Goal: Navigation & Orientation: Find specific page/section

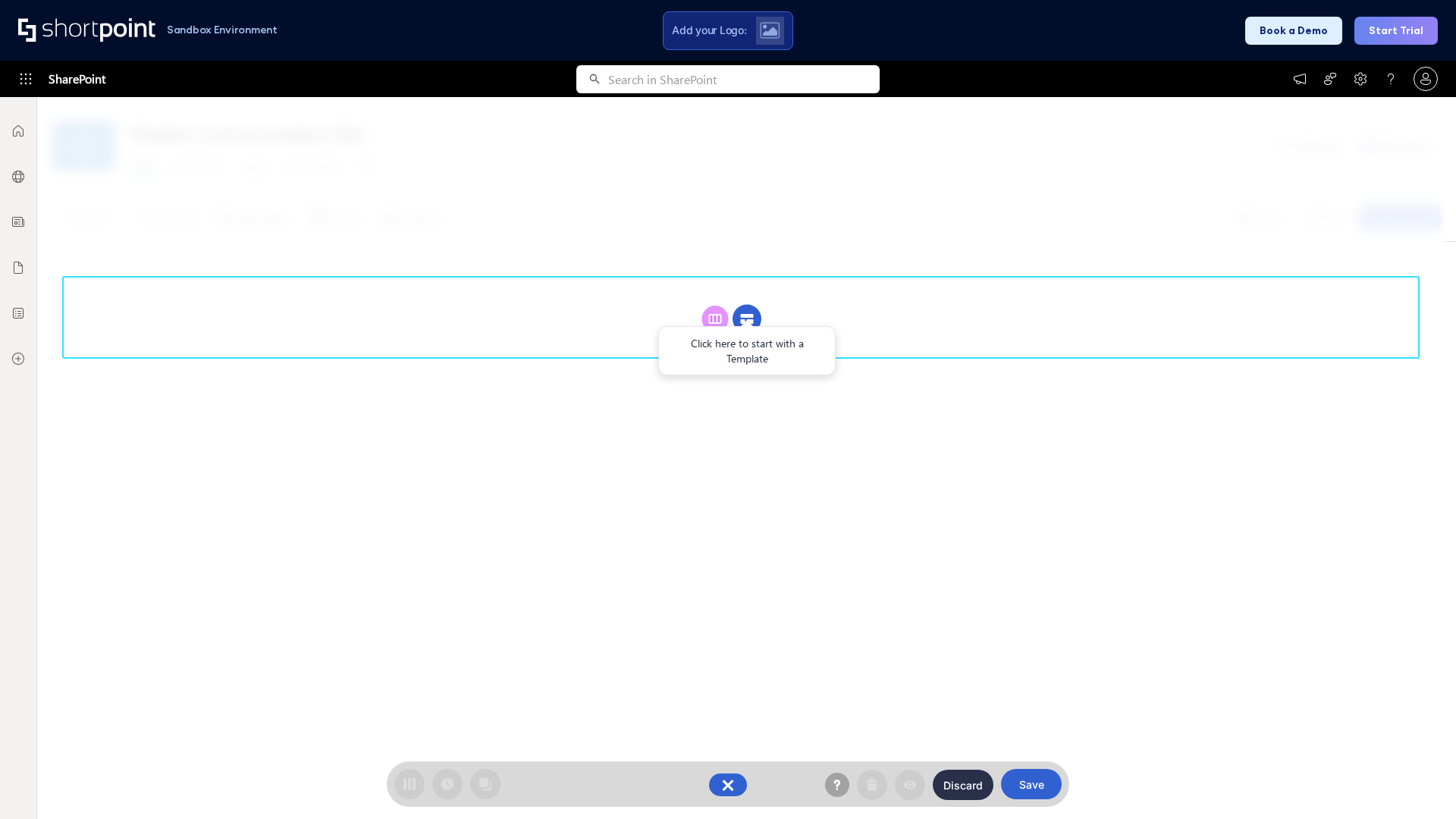
click at [747, 319] on circle at bounding box center [747, 320] width 29 height 29
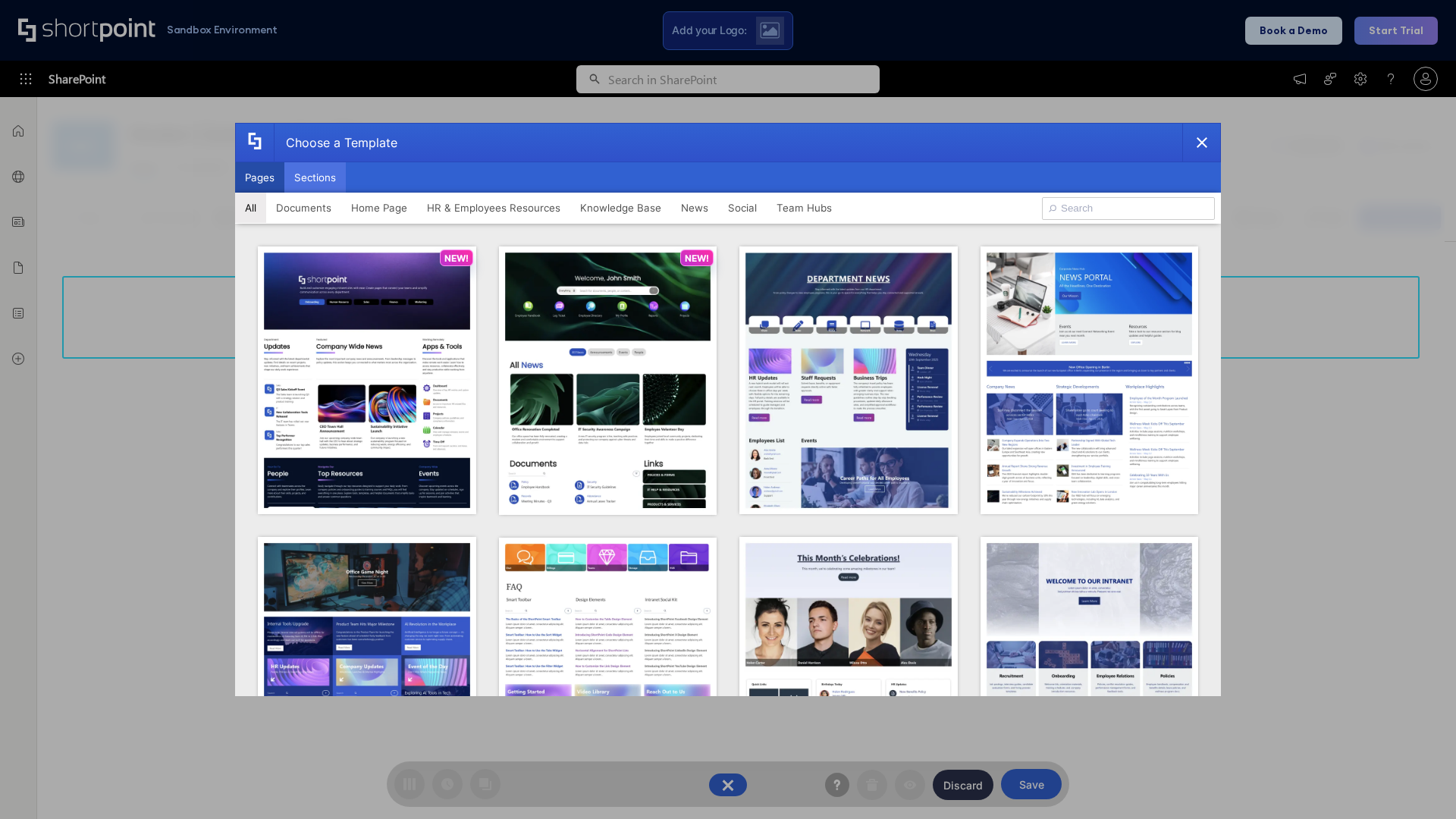
click at [315, 178] on button "Sections" at bounding box center [315, 177] width 62 height 30
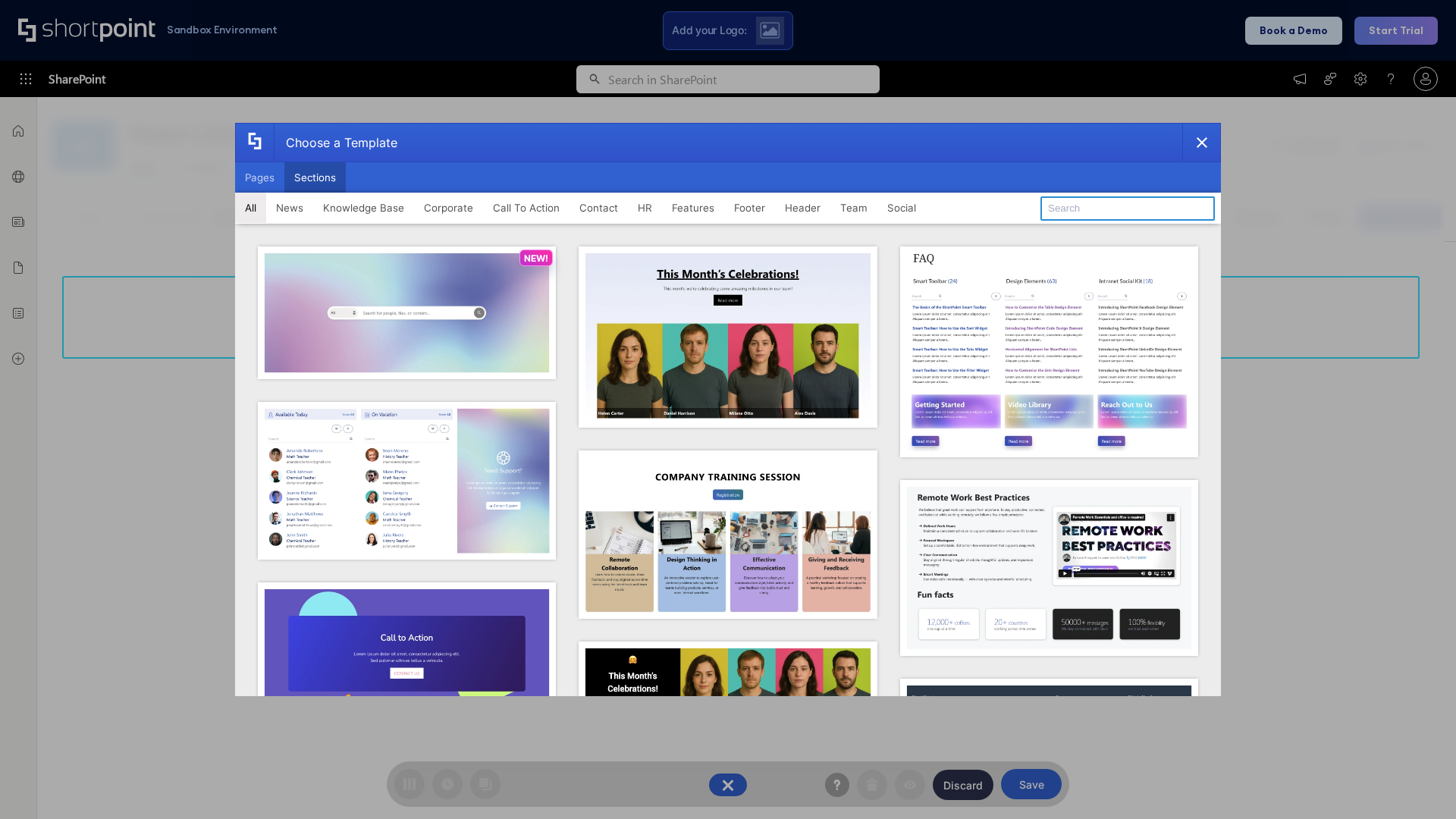
type input "Contact Us 1"
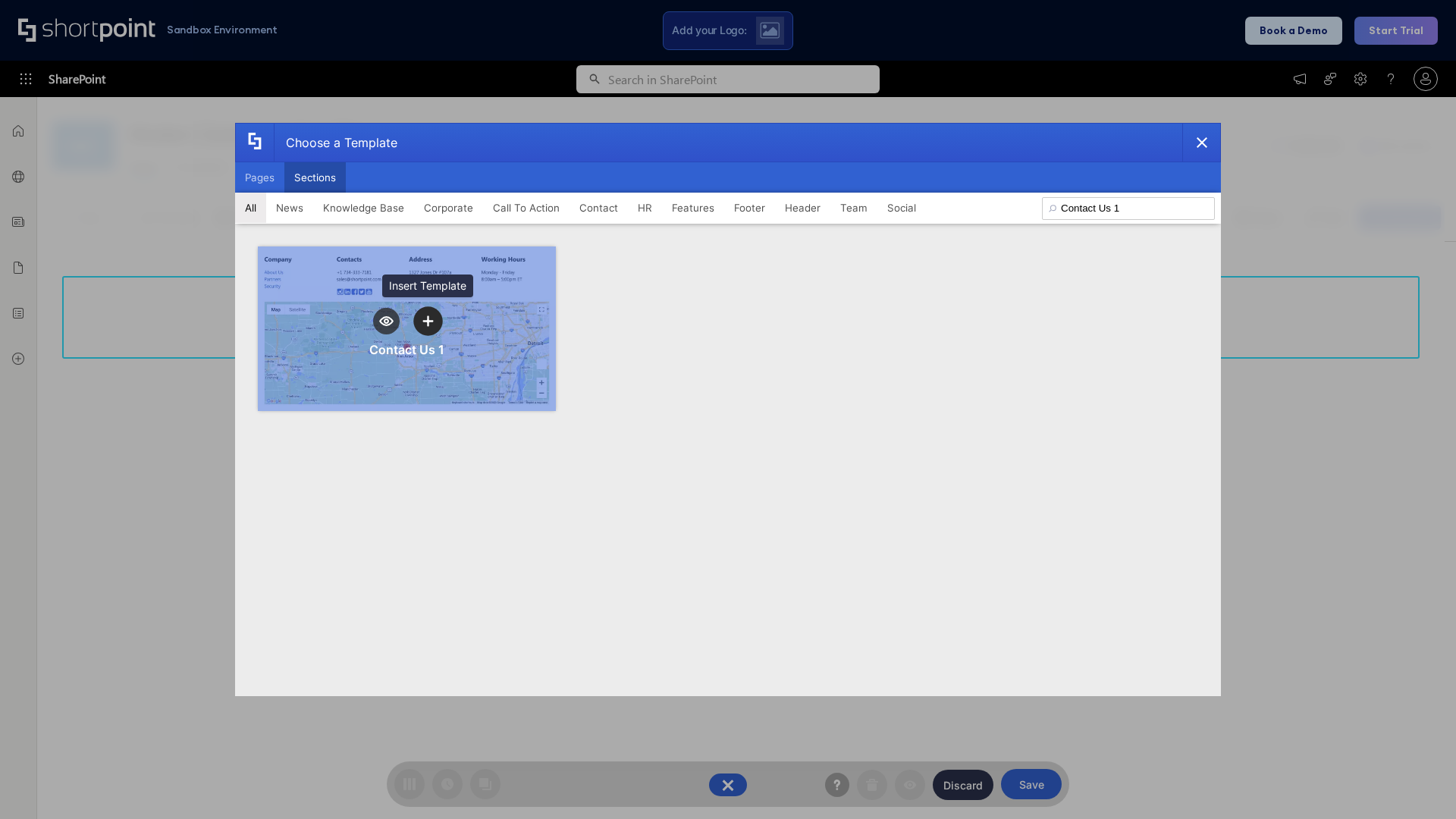
click at [427, 321] on icon "template selector" at bounding box center [427, 321] width 10 height 10
